Goal: Task Accomplishment & Management: Manage account settings

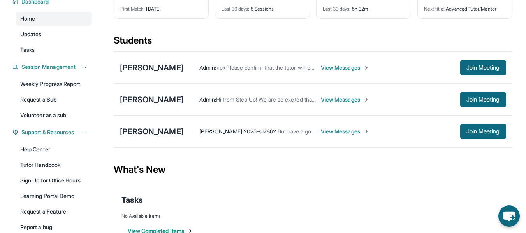
scroll to position [64, 0]
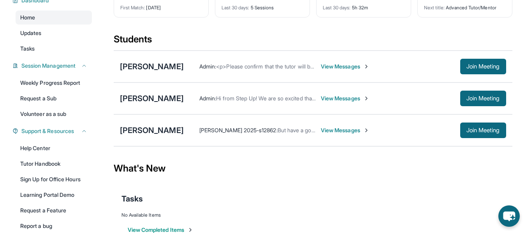
click at [363, 70] on img at bounding box center [366, 66] width 6 height 6
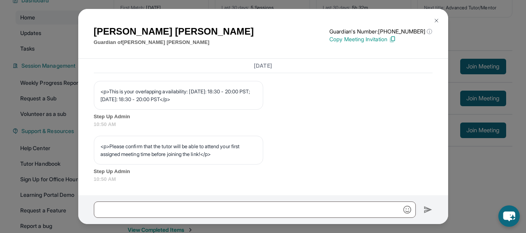
scroll to position [402, 0]
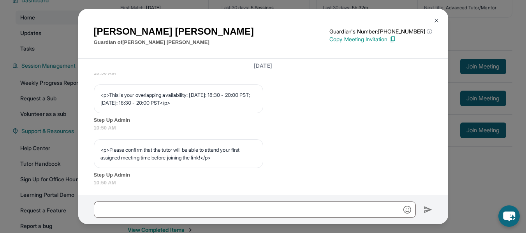
drag, startPoint x: 197, startPoint y: 118, endPoint x: 205, endPoint y: 132, distance: 16.6
click at [205, 113] on div "<p>This is your overlapping availability: [DATE]: 18:30 - 20:00 PST; [DATE]: 18…" at bounding box center [178, 98] width 169 height 29
copy p "[DATE]: 18:30 - 20:00 PST; [DATE]: 18:30 - 20:00 PST</p>"
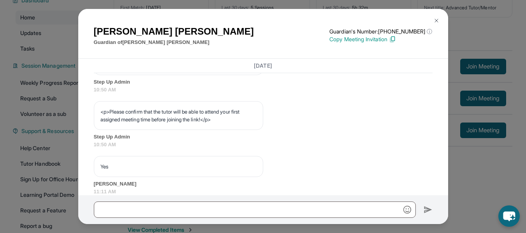
scroll to position [476, 0]
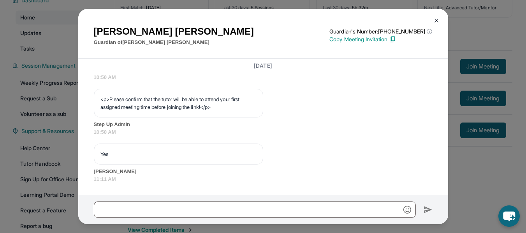
click at [265, 136] on span "10:50 AM" at bounding box center [263, 132] width 339 height 8
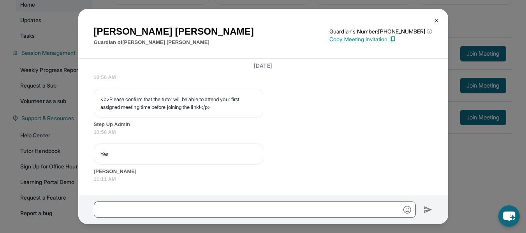
click at [436, 18] on img at bounding box center [436, 21] width 6 height 6
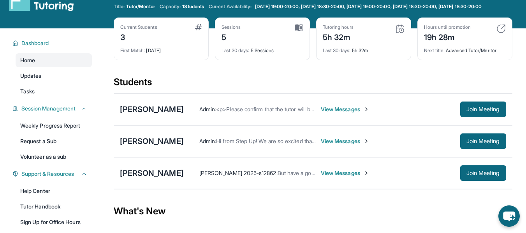
scroll to position [0, 0]
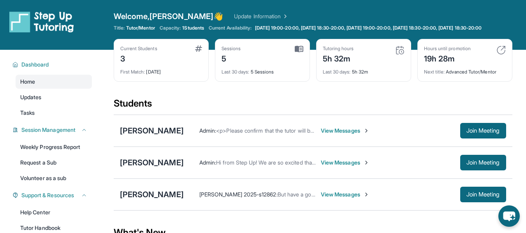
click at [251, 29] on span "Current Availability:" at bounding box center [230, 28] width 43 height 6
click at [274, 31] on span "[DATE] 19:00-20:00, [DATE] 18:30-20:00, [DATE] 19:00-20:00, [DATE] 18:30-20:00,…" at bounding box center [368, 28] width 227 height 6
click at [327, 135] on span "View Messages" at bounding box center [345, 131] width 49 height 8
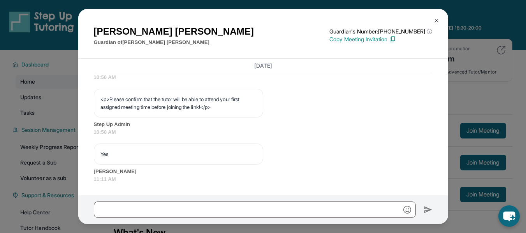
scroll to position [476, 0]
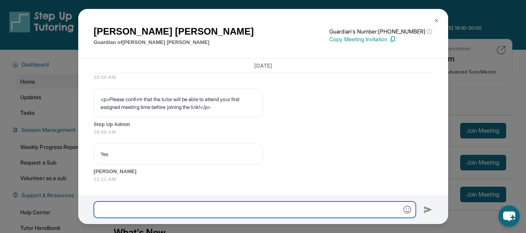
click at [244, 208] on input "text" at bounding box center [255, 210] width 322 height 16
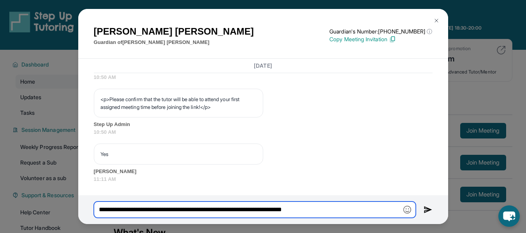
type input "**********"
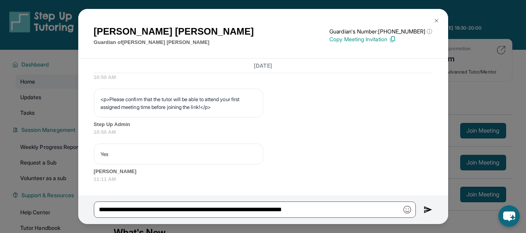
click at [424, 210] on img at bounding box center [427, 209] width 9 height 9
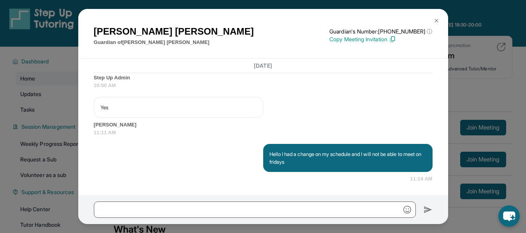
scroll to position [4, 0]
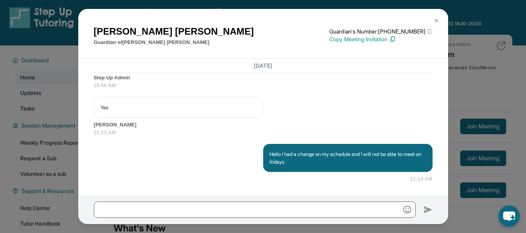
click at [440, 14] on button at bounding box center [436, 21] width 16 height 16
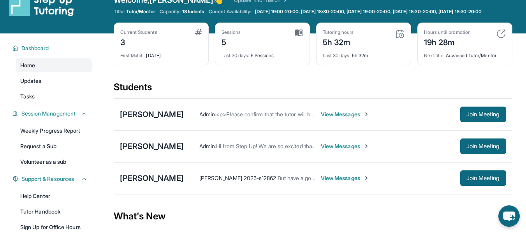
scroll to position [18, 0]
